Goal: Task Accomplishment & Management: Use online tool/utility

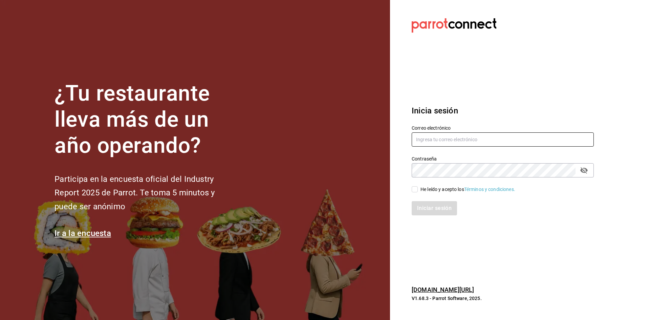
click at [509, 142] on input "text" at bounding box center [503, 139] width 182 height 14
type input "castronoyolar@gmail.com"
click at [583, 170] on icon "passwordField" at bounding box center [583, 170] width 7 height 6
click at [413, 189] on input "He leído y acepto los Términos y condiciones." at bounding box center [415, 189] width 6 height 6
checkbox input "true"
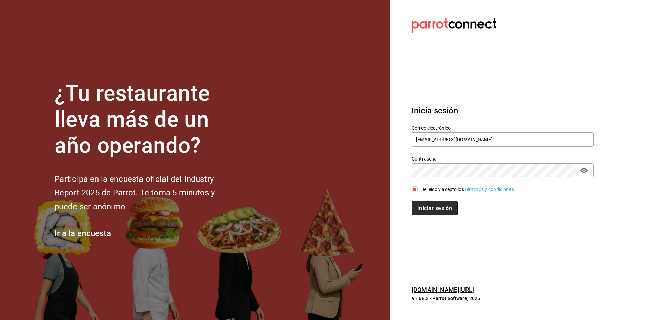
click at [429, 205] on button "Iniciar sesión" at bounding box center [435, 208] width 46 height 14
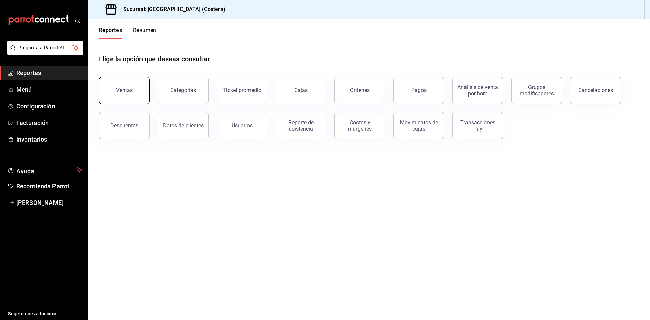
click at [123, 91] on div "Ventas" at bounding box center [124, 90] width 17 height 6
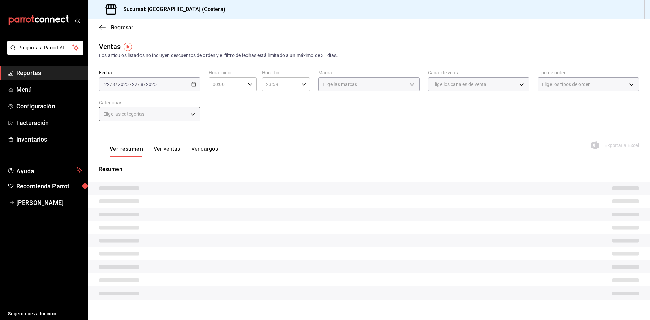
click at [138, 115] on span "Elige las categorías" at bounding box center [123, 114] width 41 height 7
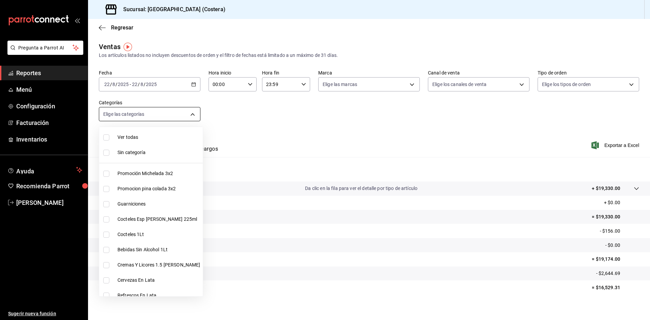
click at [174, 114] on body "Pregunta a Parrot AI Reportes Menú Configuración Facturación Inventarios Ayuda …" at bounding box center [325, 160] width 650 height 320
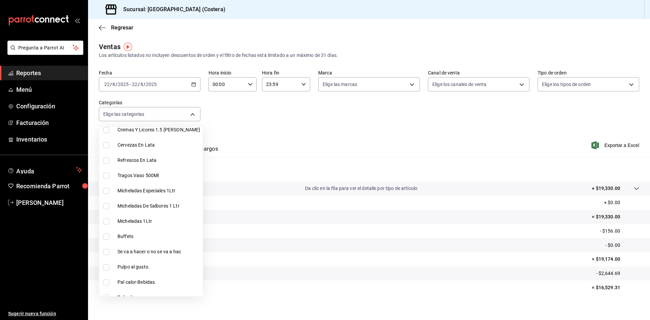
scroll to position [135, 0]
click at [106, 236] on input "checkbox" at bounding box center [106, 236] width 6 height 6
checkbox input "true"
type input "a6ccece2-b5e1-4d3d-ae72-43ec26be992e"
click at [319, 122] on div at bounding box center [325, 160] width 650 height 320
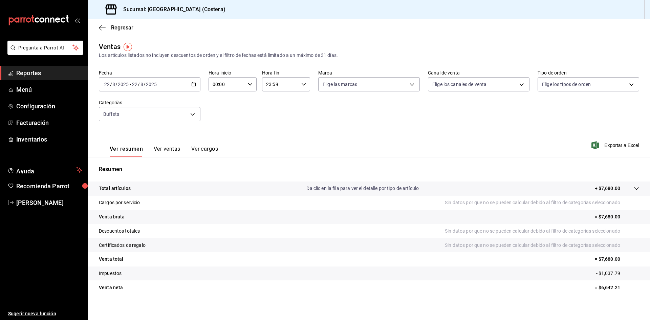
click at [167, 149] on button "Ver ventas" at bounding box center [167, 152] width 27 height 12
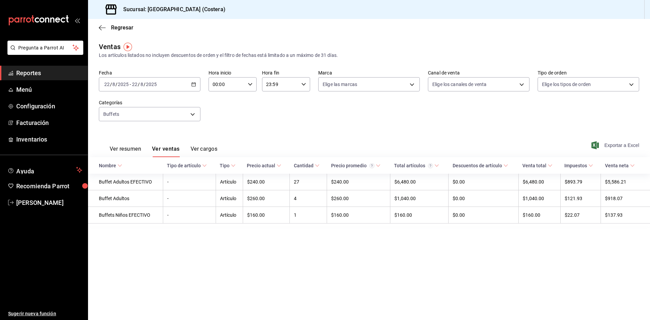
click at [625, 145] on span "Exportar a Excel" at bounding box center [616, 145] width 46 height 8
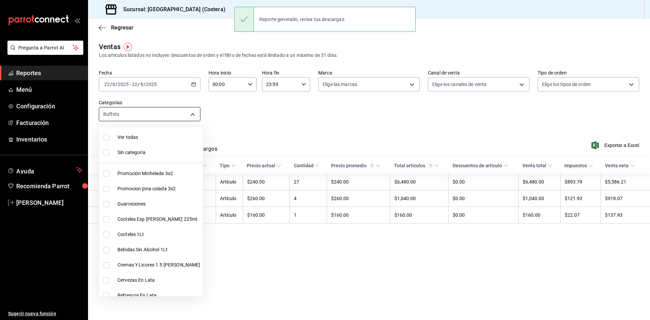
click at [133, 116] on body "Pregunta a Parrot AI Reportes Menú Configuración Facturación Inventarios Ayuda …" at bounding box center [325, 160] width 650 height 320
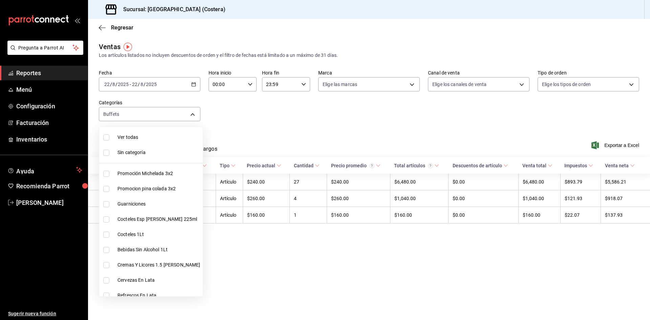
click at [107, 137] on input "checkbox" at bounding box center [106, 137] width 6 height 6
checkbox input "true"
type input "f9973abf-4d50-430f-a3a0-1be1e9b440c3,4500806b-e482-404f-ace7-b7714d25f1ae,b7f0a…"
checkbox input "true"
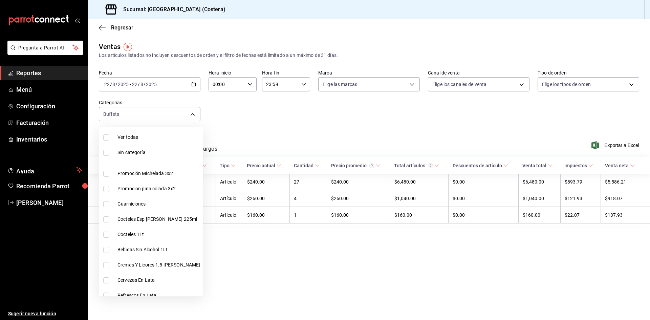
checkbox input "true"
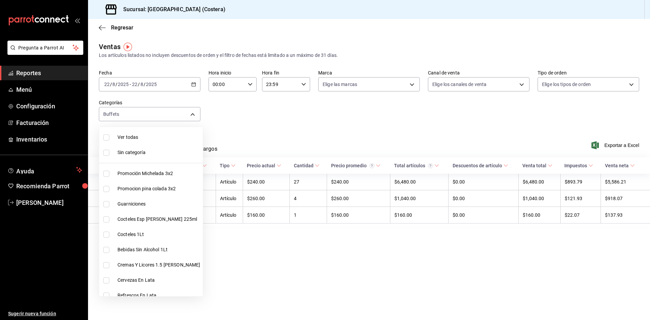
checkbox input "true"
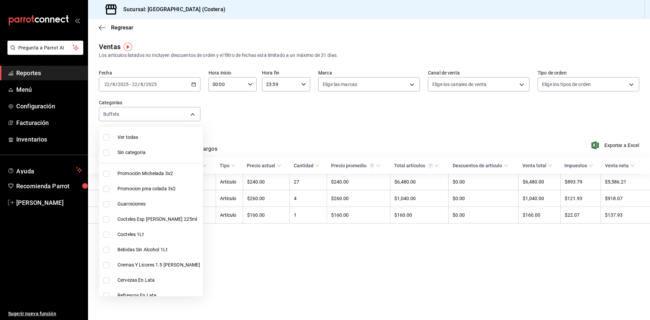
checkbox input "true"
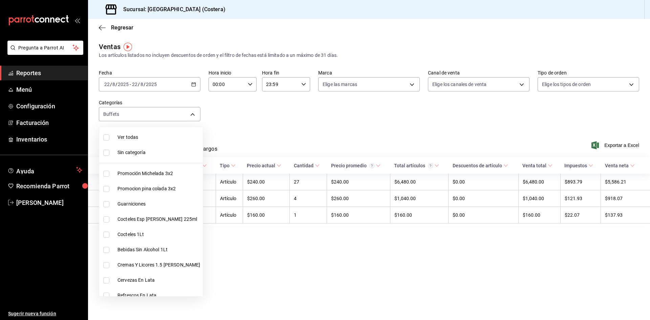
checkbox input "true"
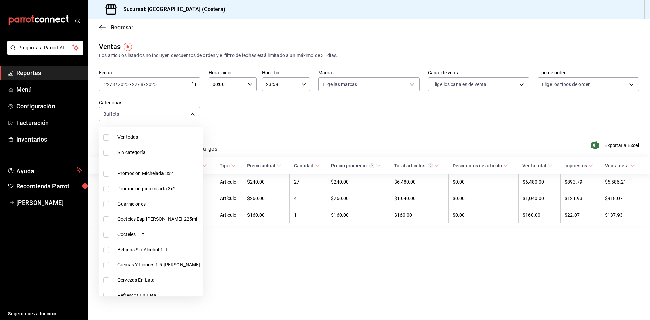
checkbox input "true"
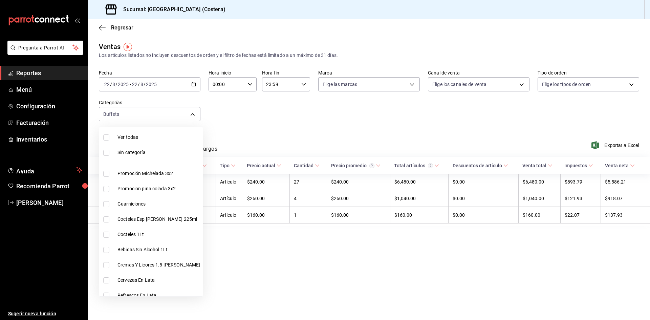
checkbox input "true"
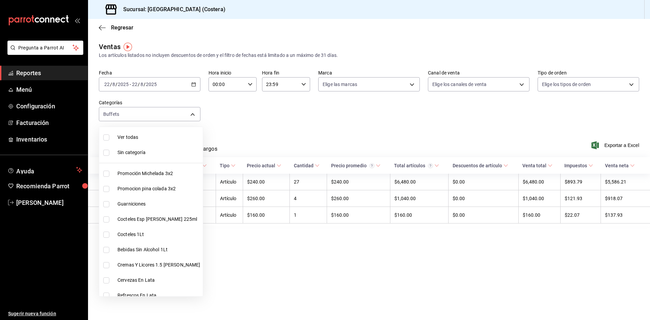
checkbox input "true"
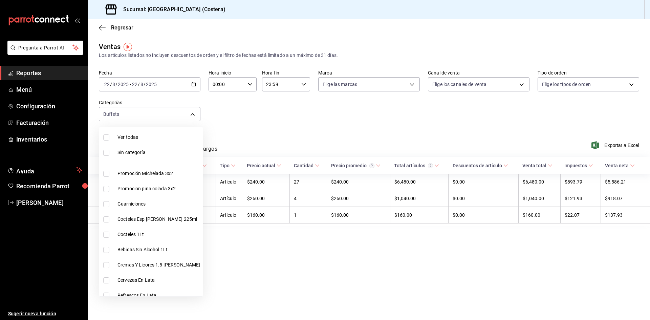
checkbox input "true"
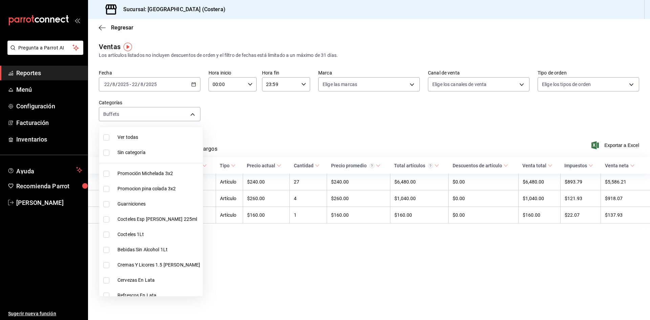
checkbox input "true"
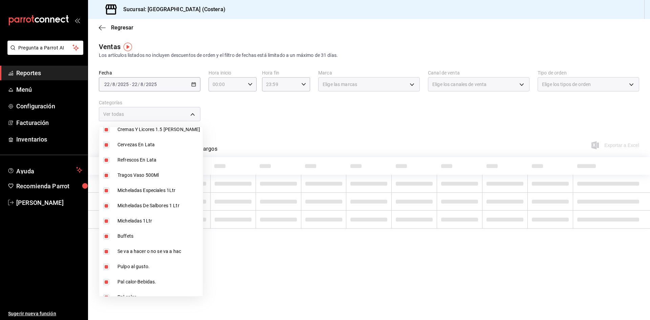
scroll to position [169, 0]
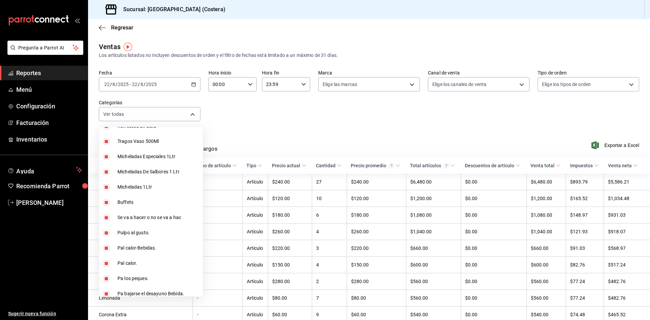
click at [109, 200] on input "checkbox" at bounding box center [106, 202] width 6 height 6
checkbox input "false"
type input "f9973abf-4d50-430f-a3a0-1be1e9b440c3,4500806b-e482-404f-ace7-b7714d25f1ae,b7f0a…"
checkbox input "false"
click at [337, 138] on div at bounding box center [325, 160] width 650 height 320
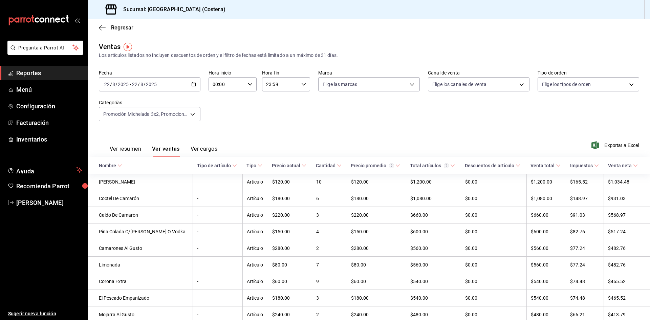
click at [134, 148] on button "Ver resumen" at bounding box center [125, 152] width 31 height 12
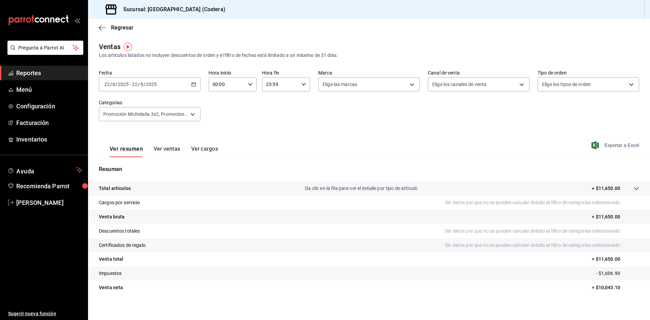
click at [608, 145] on span "Exportar a Excel" at bounding box center [616, 145] width 46 height 8
